Goal: Find specific page/section: Find specific page/section

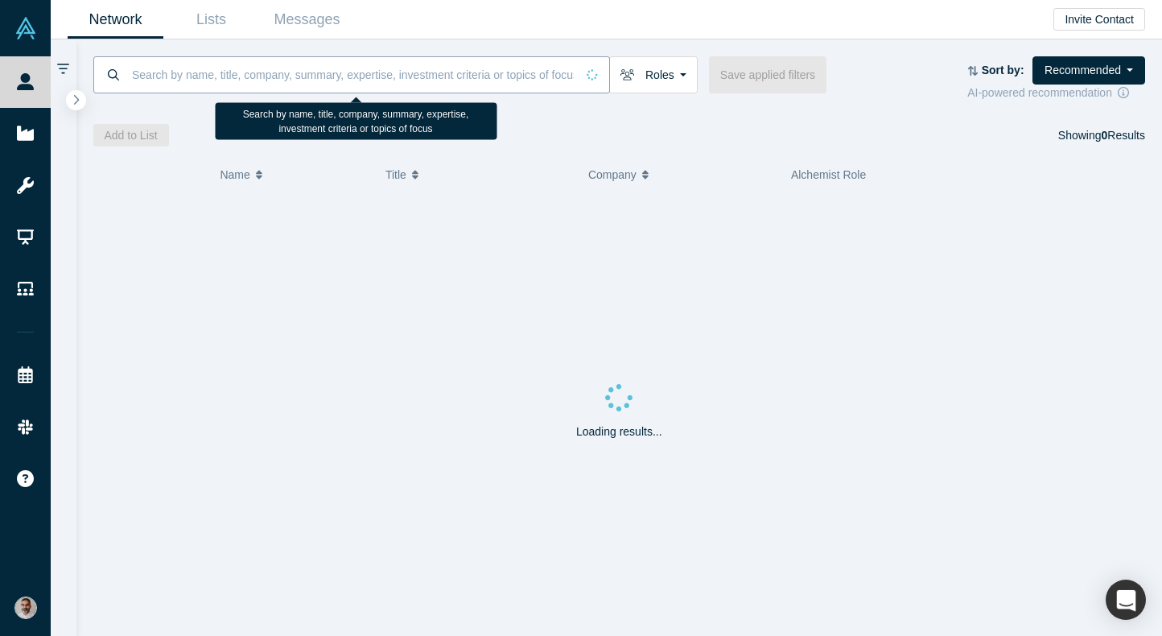
click at [398, 78] on input at bounding box center [352, 75] width 445 height 38
paste input "[PERSON_NAME]"
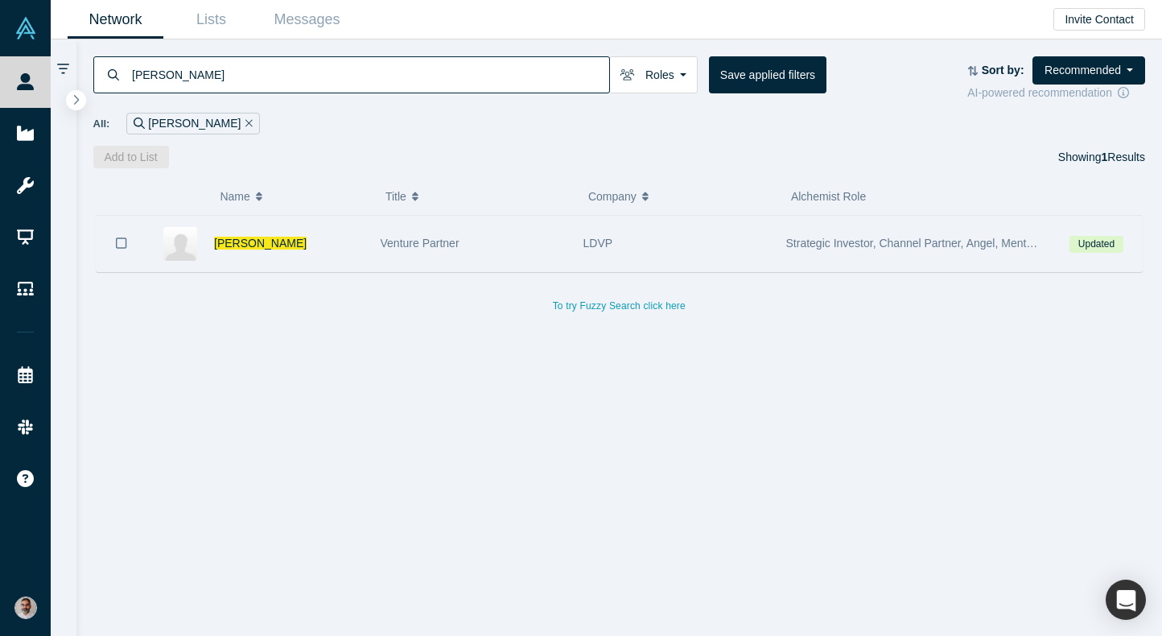
type input "[PERSON_NAME]"
click at [229, 231] on div "[PERSON_NAME]" at bounding box center [289, 244] width 150 height 56
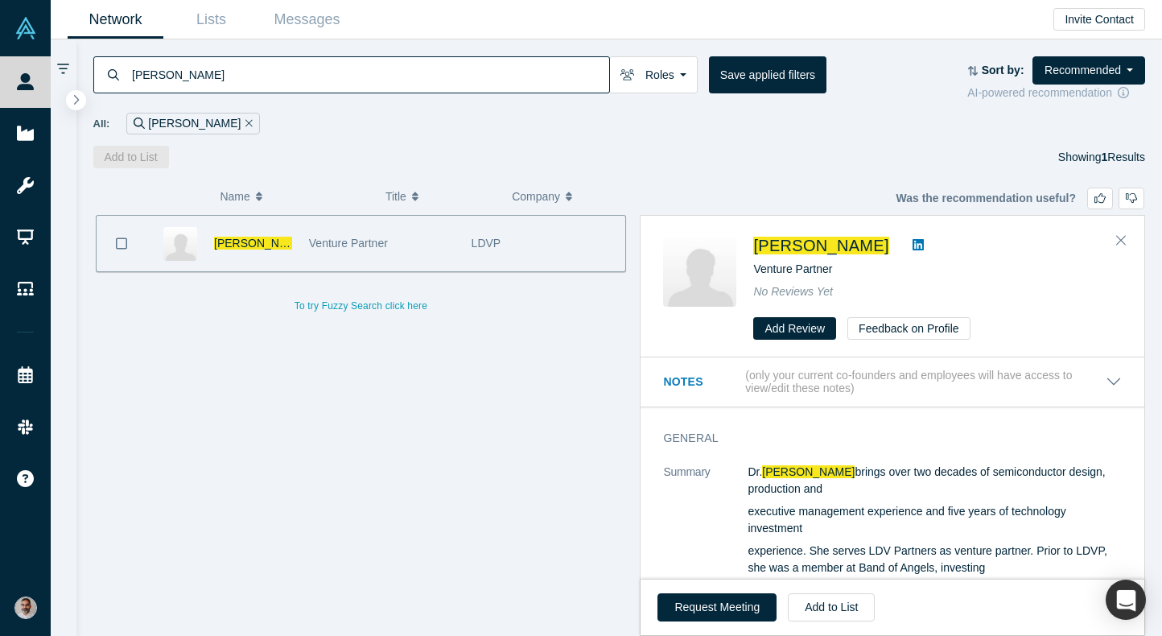
click at [228, 234] on div "[PERSON_NAME]" at bounding box center [253, 244] width 78 height 56
